Goal: Task Accomplishment & Management: Complete application form

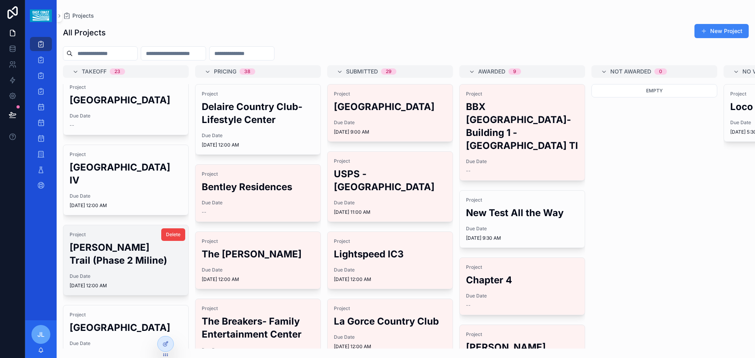
scroll to position [79, 0]
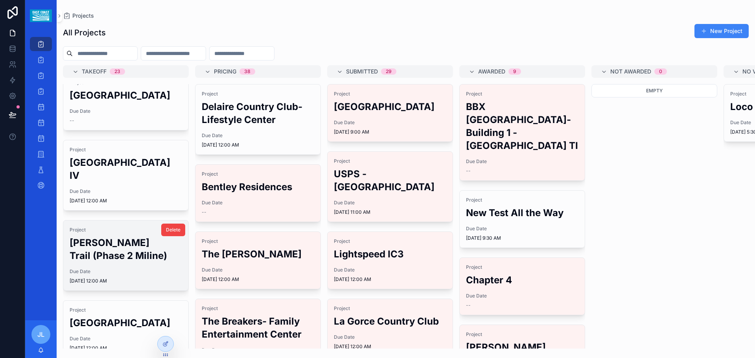
click at [118, 262] on h2 "[PERSON_NAME] Trail (Phase 2 Miline)" at bounding box center [126, 249] width 112 height 26
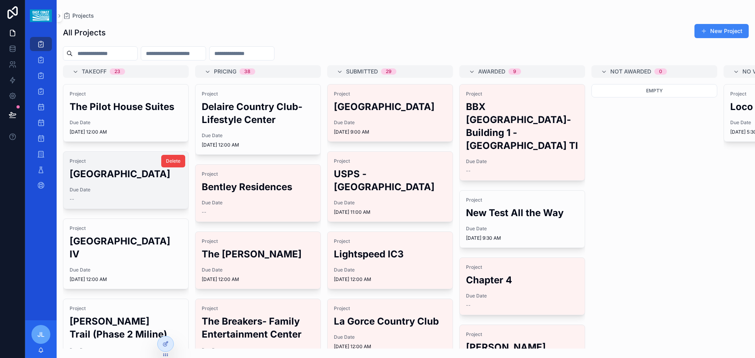
click at [126, 180] on h2 "[GEOGRAPHIC_DATA]" at bounding box center [126, 173] width 112 height 13
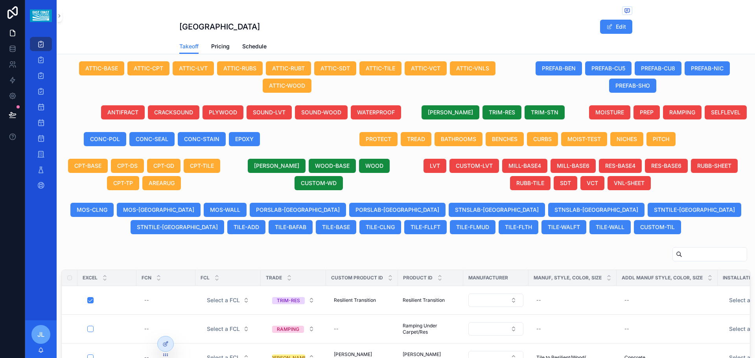
scroll to position [287, 0]
click at [682, 254] on input "scrollable content" at bounding box center [714, 253] width 64 height 11
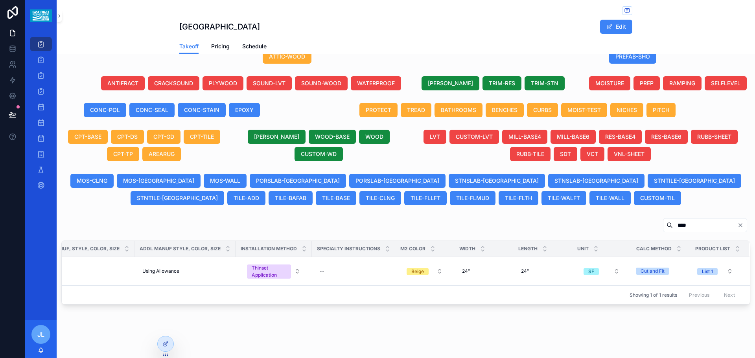
scroll to position [0, 461]
click at [466, 267] on div "24" 24"" at bounding box center [484, 271] width 50 height 13
click at [470, 320] on div "Atlantic Crossing Building II Edit Takeoff Takeoff Pricing Schedule Generate Ex…" at bounding box center [406, 21] width 698 height 674
click at [673, 221] on input "****" at bounding box center [705, 225] width 64 height 11
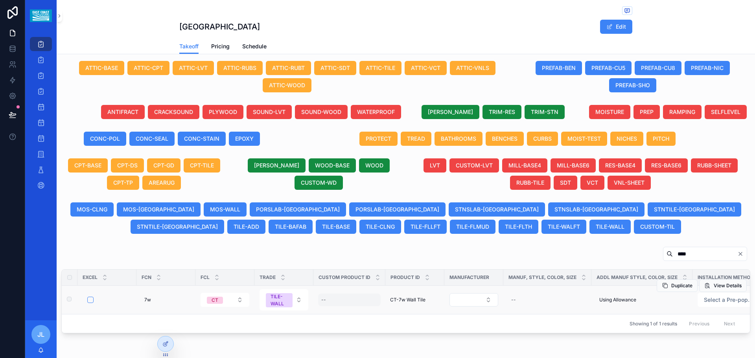
scroll to position [322, 0]
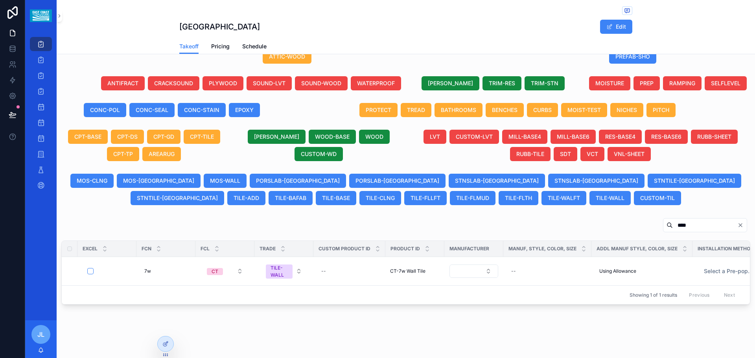
type input "****"
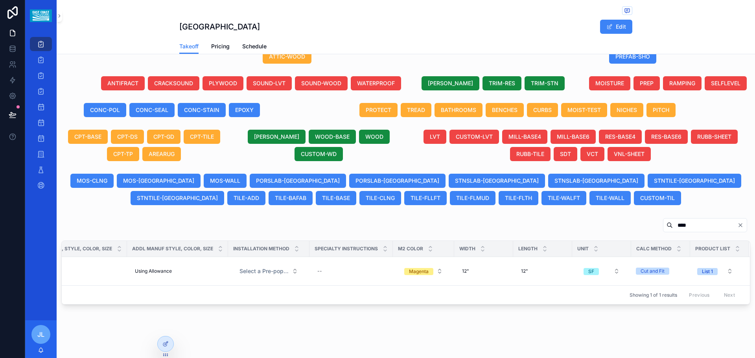
scroll to position [0, 468]
click at [462, 268] on span "12"" at bounding box center [465, 271] width 7 height 6
drag, startPoint x: 480, startPoint y: 277, endPoint x: 445, endPoint y: 279, distance: 34.7
click at [445, 279] on div "Projects Bid Post Award Install Bid Calendar Post Award Calendar Install Calend…" at bounding box center [390, 179] width 730 height 358
drag, startPoint x: 474, startPoint y: 277, endPoint x: 458, endPoint y: 279, distance: 15.5
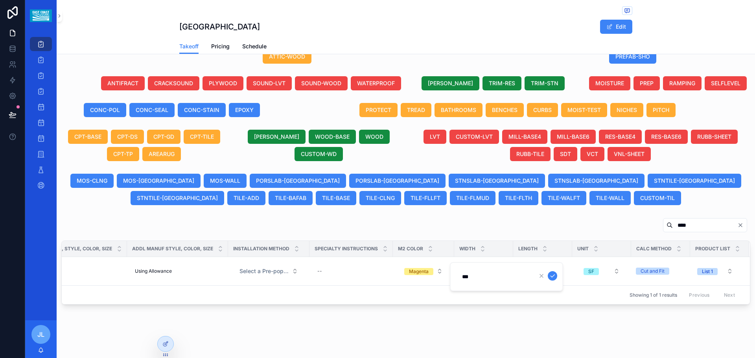
click at [458, 279] on input "***" at bounding box center [494, 276] width 75 height 11
type input "**"
click at [474, 313] on div "Atlantic Crossing Building II Edit Takeoff Takeoff Pricing Schedule Generate Ex…" at bounding box center [406, 21] width 698 height 674
click at [462, 268] on span "12"" at bounding box center [465, 271] width 7 height 6
click at [550, 276] on icon "scrollable content" at bounding box center [552, 276] width 4 height 3
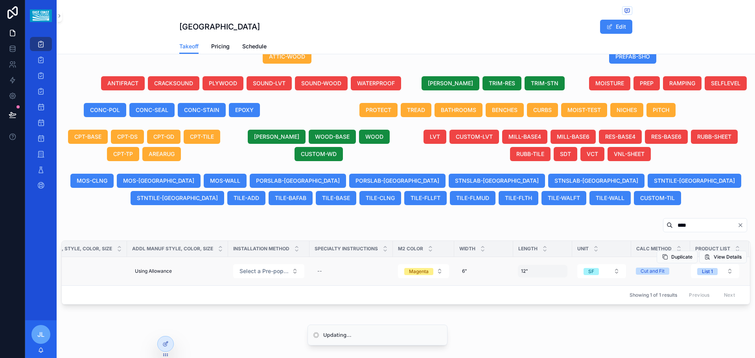
click at [522, 267] on div "12" 12"" at bounding box center [543, 271] width 50 height 13
drag, startPoint x: 534, startPoint y: 277, endPoint x: 513, endPoint y: 279, distance: 21.3
click at [513, 279] on div "***" at bounding box center [565, 276] width 113 height 29
type input "**"
click button "scrollable content" at bounding box center [611, 275] width 9 height 9
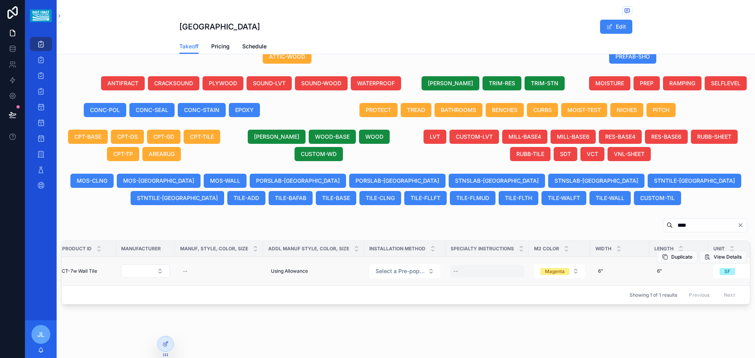
scroll to position [0, 349]
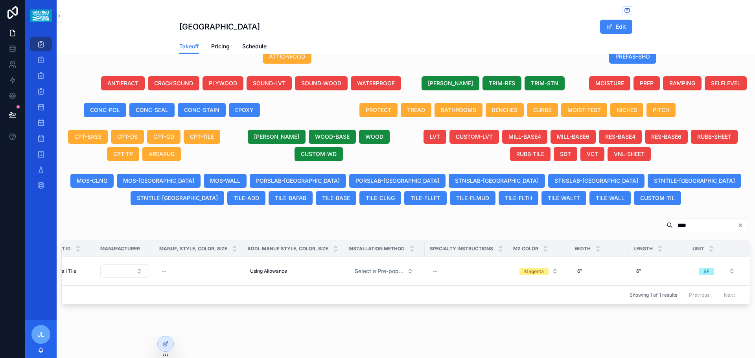
click at [678, 220] on input "****" at bounding box center [705, 225] width 64 height 11
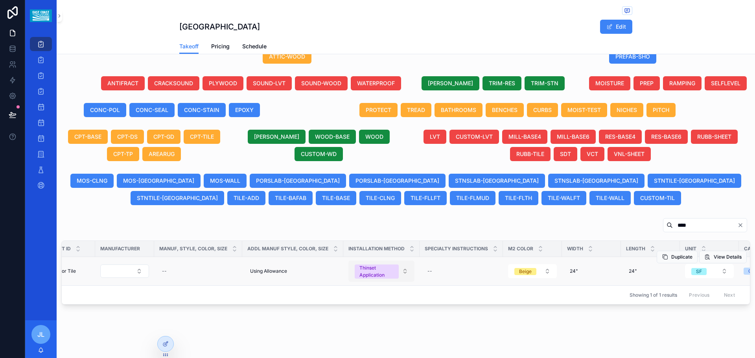
type input "****"
click at [405, 267] on button "Thinset Application" at bounding box center [381, 271] width 66 height 21
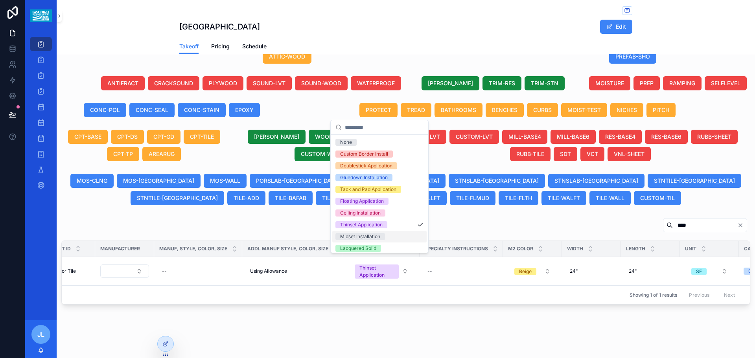
click at [357, 238] on div "Midset Installation" at bounding box center [360, 236] width 40 height 7
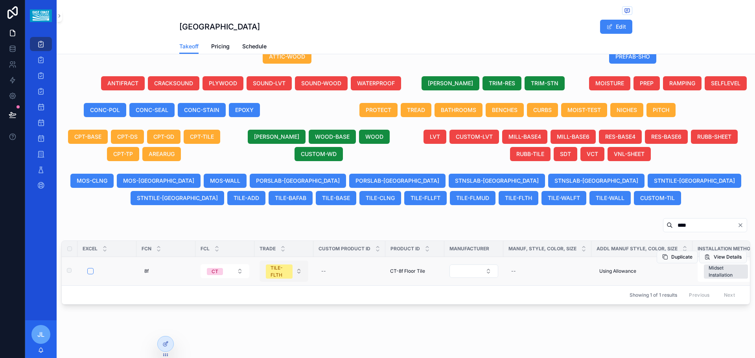
click at [298, 265] on button "TILE-FLTH" at bounding box center [284, 271] width 49 height 21
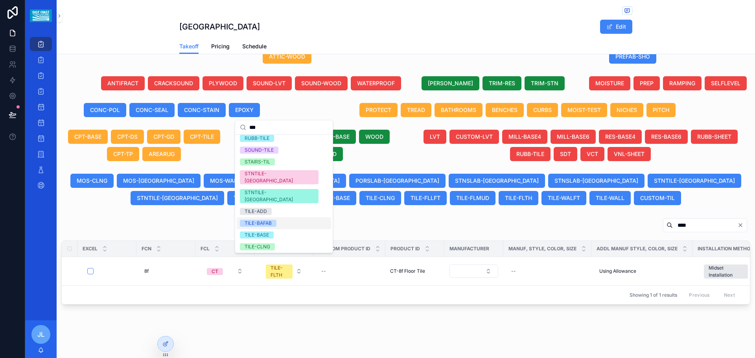
scroll to position [79, 0]
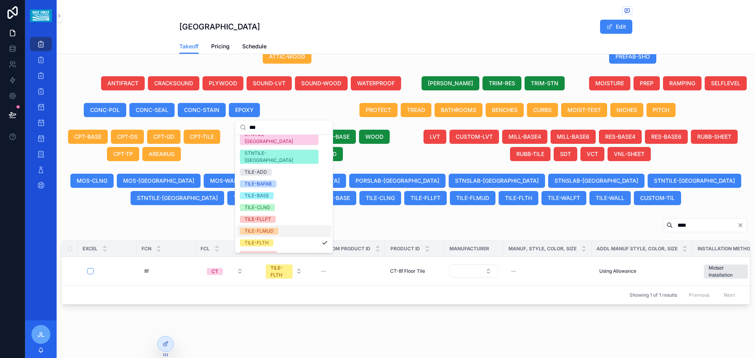
type input "***"
click at [271, 228] on div "TILE-FLMUD" at bounding box center [259, 231] width 29 height 7
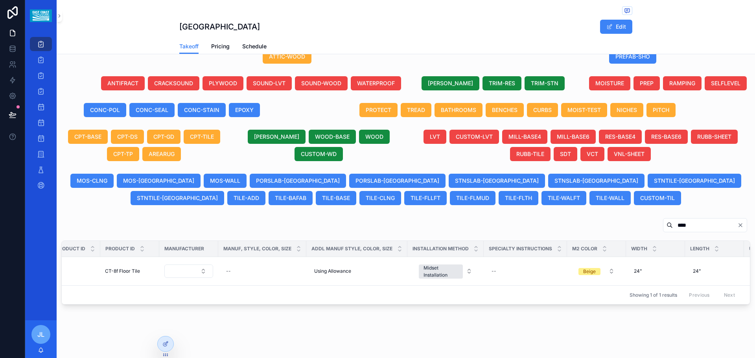
scroll to position [0, 313]
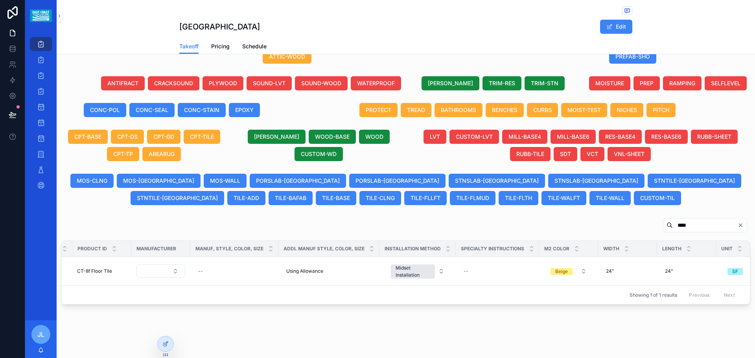
drag, startPoint x: 679, startPoint y: 222, endPoint x: 626, endPoint y: 230, distance: 53.0
click at [626, 230] on div "**** Excel FCN FCL Trade Custom Product ID Product ID Manufacturer Manuf, Style…" at bounding box center [405, 261] width 689 height 87
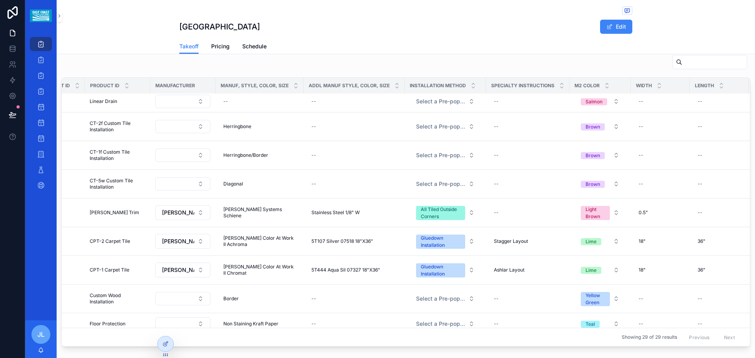
scroll to position [361, 0]
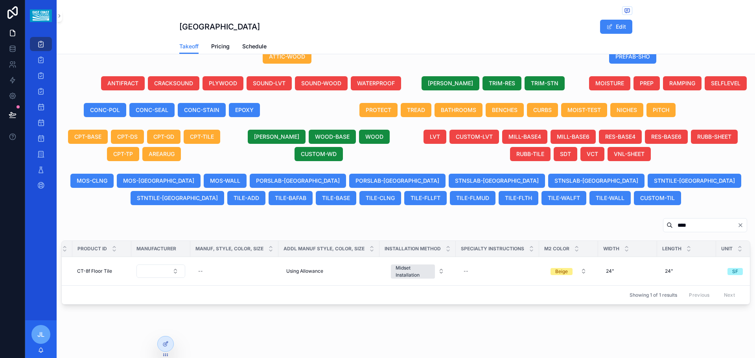
scroll to position [322, 0]
click at [9, 28] on link at bounding box center [12, 33] width 25 height 16
click at [11, 31] on icon at bounding box center [13, 33] width 8 height 8
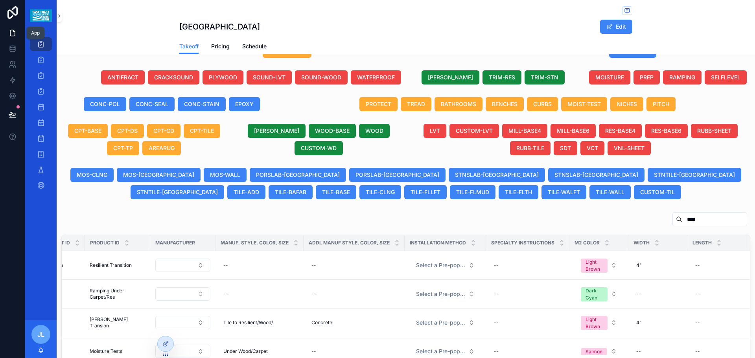
click at [14, 37] on icon at bounding box center [13, 33] width 8 height 8
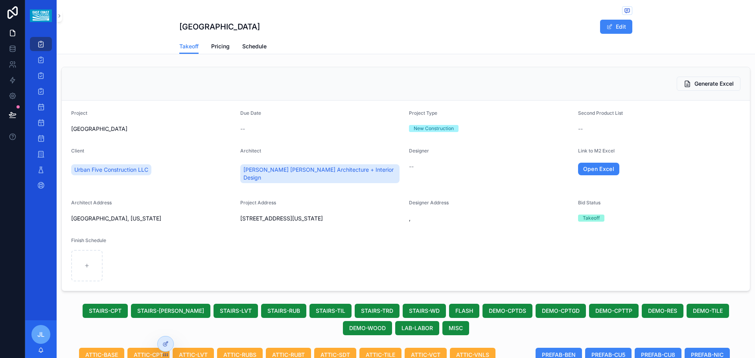
type input "****"
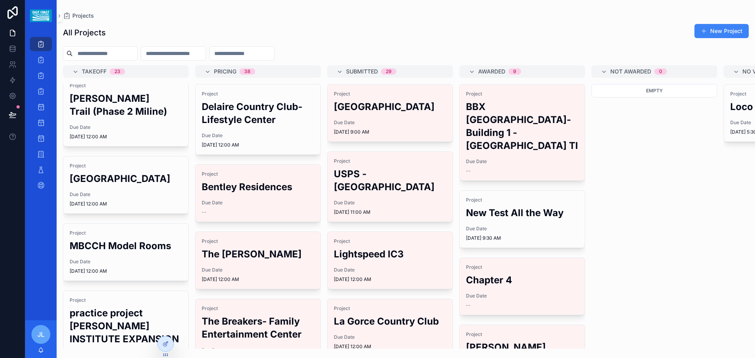
scroll to position [236, 0]
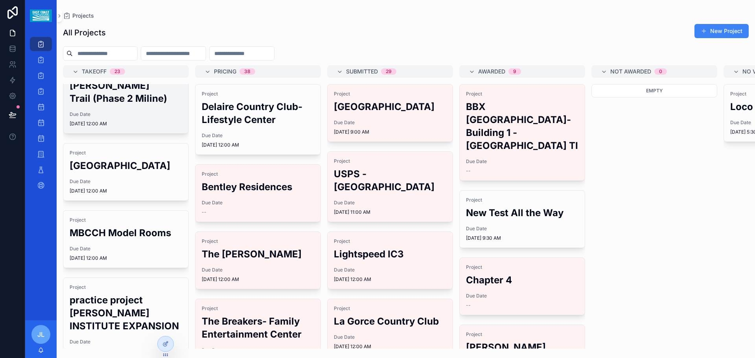
click at [122, 105] on h2 "[PERSON_NAME] Trail (Phase 2 Miline)" at bounding box center [126, 92] width 112 height 26
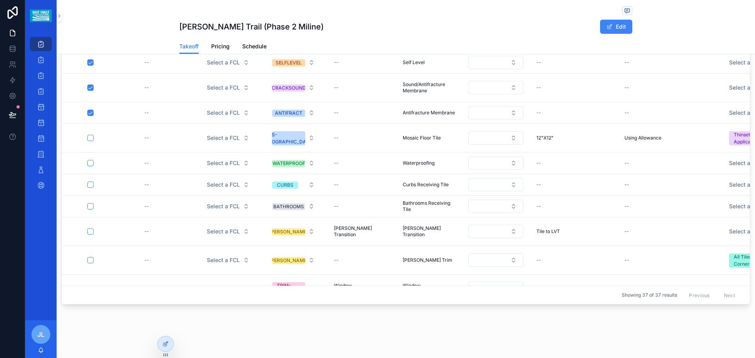
scroll to position [31, 0]
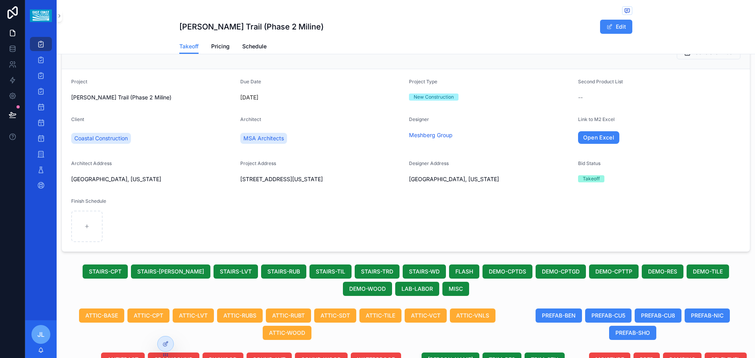
click at [423, 164] on span "Designer Address" at bounding box center [429, 163] width 40 height 6
drag, startPoint x: 608, startPoint y: 24, endPoint x: 431, endPoint y: 110, distance: 196.9
click at [608, 24] on span "scrollable content" at bounding box center [609, 27] width 6 height 6
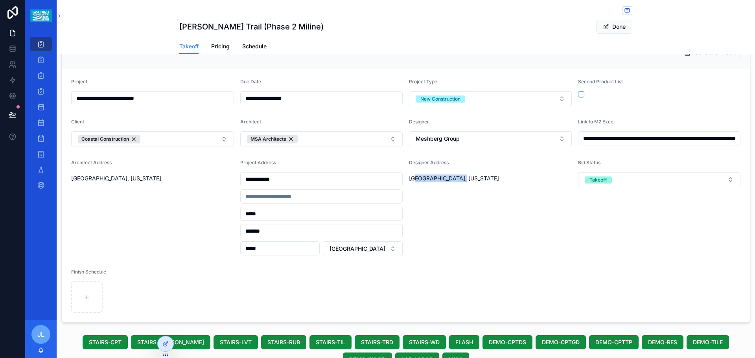
drag, startPoint x: 411, startPoint y: 179, endPoint x: 461, endPoint y: 182, distance: 49.6
click at [461, 182] on span "[GEOGRAPHIC_DATA], [US_STATE]" at bounding box center [490, 179] width 163 height 8
click at [475, 182] on span "[GEOGRAPHIC_DATA], [US_STATE]" at bounding box center [490, 179] width 163 height 8
drag, startPoint x: 407, startPoint y: 179, endPoint x: 468, endPoint y: 179, distance: 60.9
click at [468, 179] on span "[GEOGRAPHIC_DATA], [US_STATE]" at bounding box center [490, 179] width 163 height 8
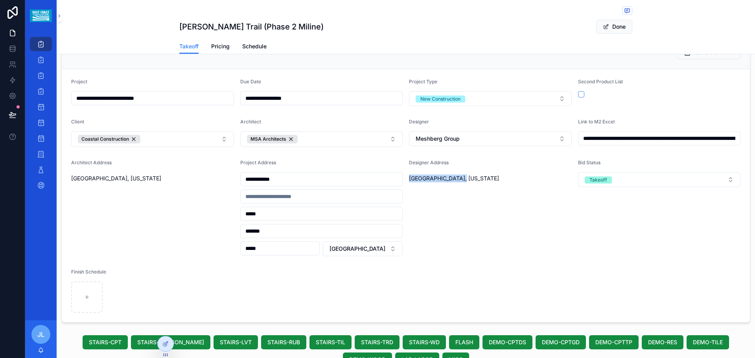
click at [484, 180] on span "[GEOGRAPHIC_DATA], [US_STATE]" at bounding box center [490, 179] width 163 height 8
click at [499, 191] on div "Designer Address [GEOGRAPHIC_DATA][US_STATE]" at bounding box center [490, 208] width 163 height 97
click at [501, 182] on span "[GEOGRAPHIC_DATA], [US_STATE]" at bounding box center [490, 179] width 163 height 8
click at [558, 138] on button "Meshberg Group" at bounding box center [490, 138] width 163 height 15
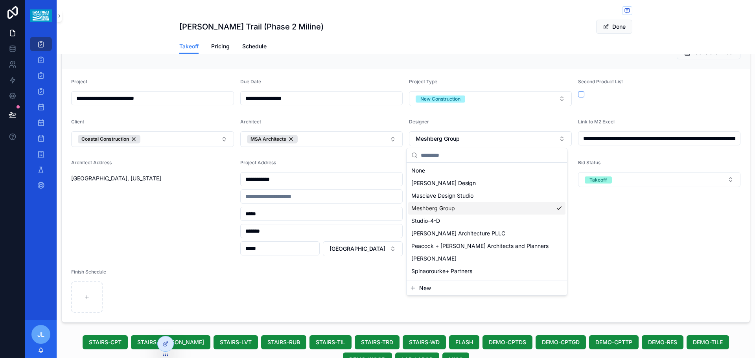
click at [447, 210] on span "Meshberg Group" at bounding box center [433, 208] width 44 height 8
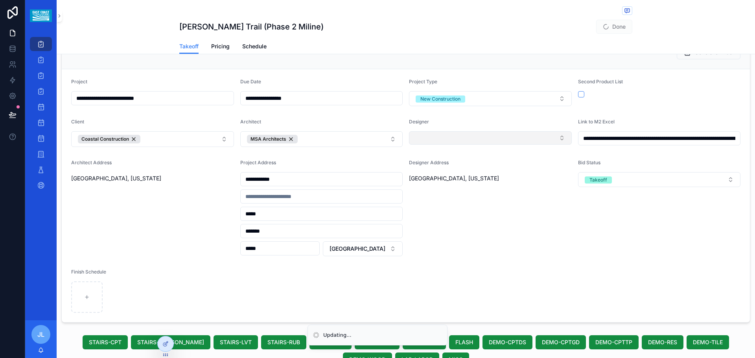
click at [556, 138] on button "Select Button" at bounding box center [490, 137] width 163 height 13
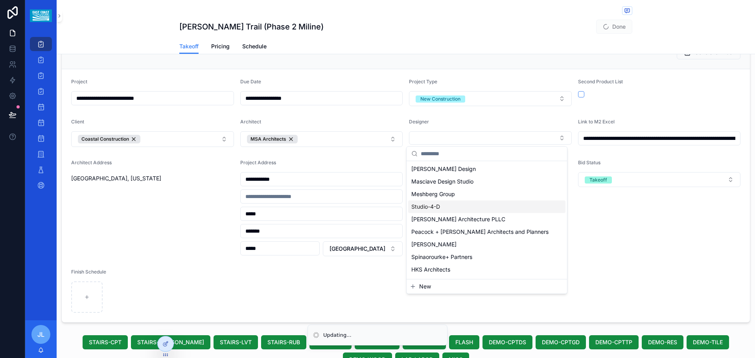
click at [448, 197] on span "Meshberg Group" at bounding box center [433, 194] width 44 height 8
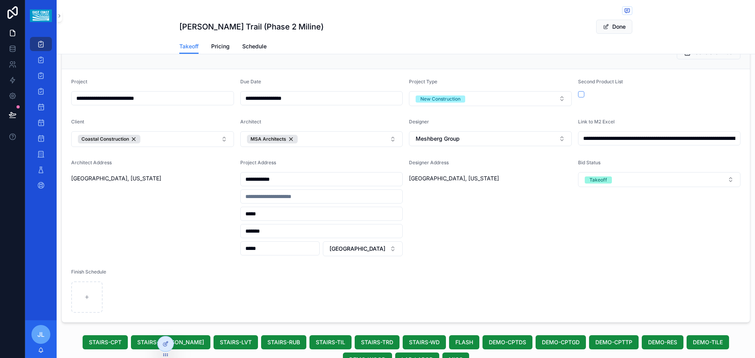
click at [487, 227] on div "Designer Address [GEOGRAPHIC_DATA][US_STATE]" at bounding box center [490, 208] width 163 height 97
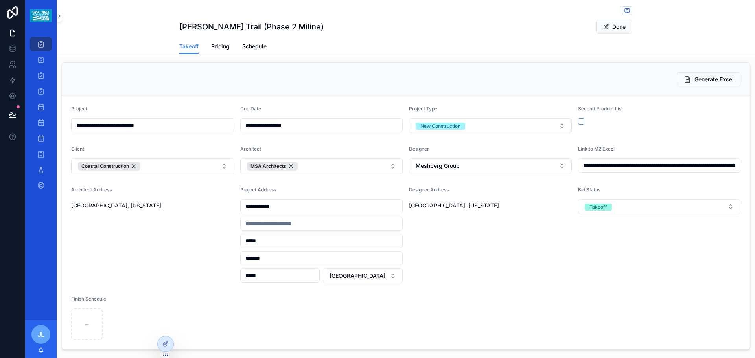
scroll to position [0, 0]
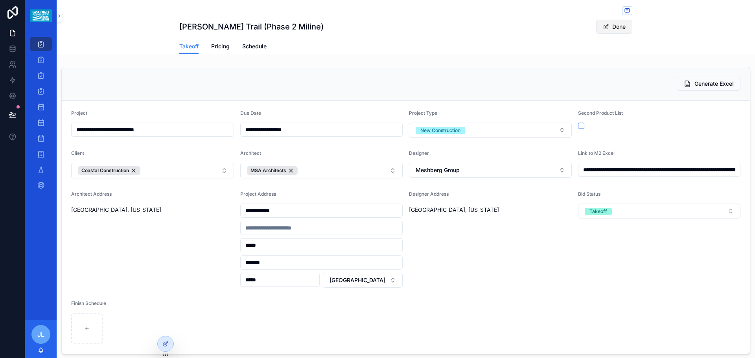
click at [605, 30] on button "Done" at bounding box center [614, 27] width 36 height 14
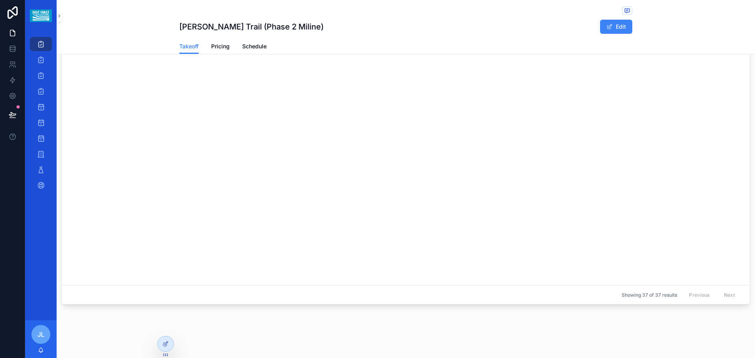
scroll to position [650, 0]
